Goal: Transaction & Acquisition: Purchase product/service

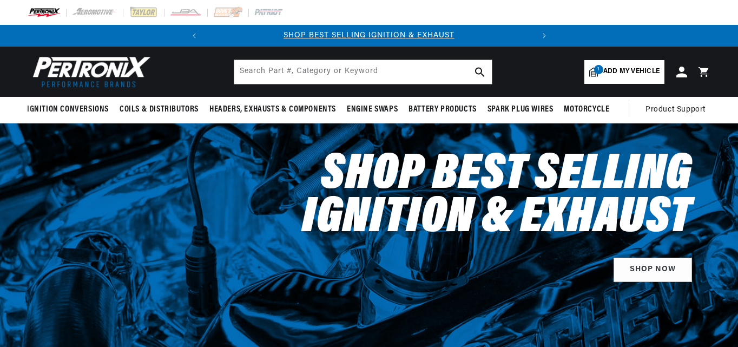
select select "1966"
select select "Ford"
select select "Mustang"
select select "289cid-4.7L"
click at [357, 78] on input "text" at bounding box center [363, 72] width 258 height 24
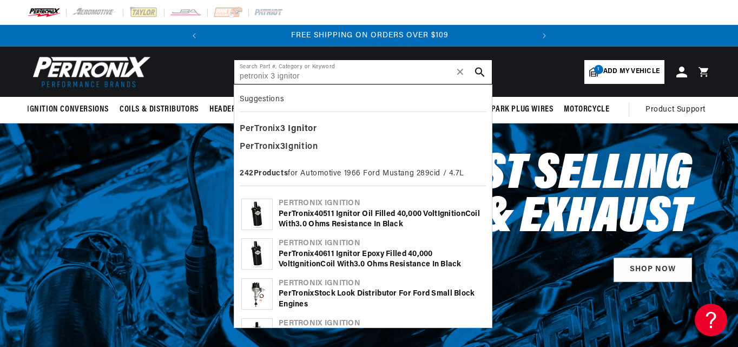
scroll to position [0, 23]
type input "petronix 3 ignitor"
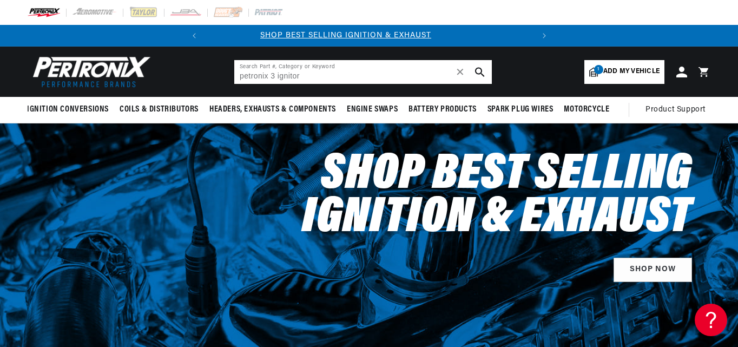
scroll to position [0, 0]
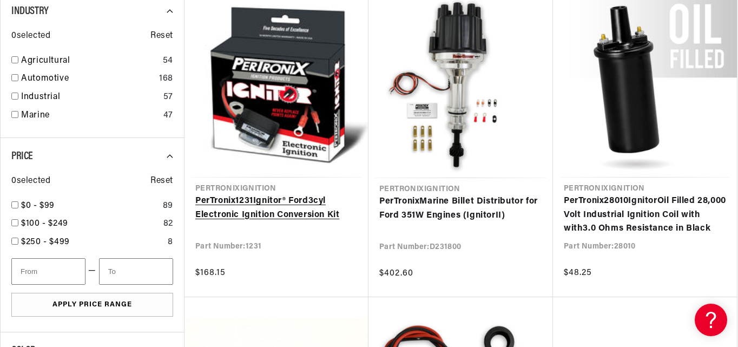
scroll to position [866, 0]
